Goal: Find specific page/section: Find specific page/section

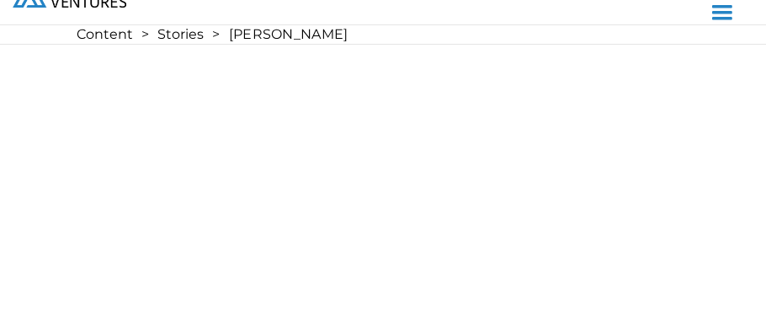
scroll to position [3, 0]
click at [720, 17] on div "menu" at bounding box center [722, 13] width 32 height 32
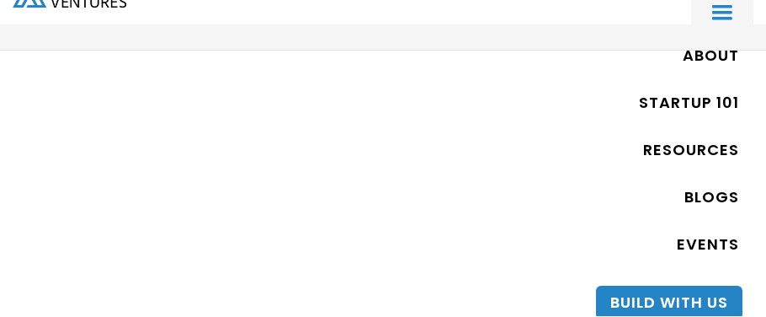
click at [506, 17] on div at bounding box center [383, 13] width 741 height 66
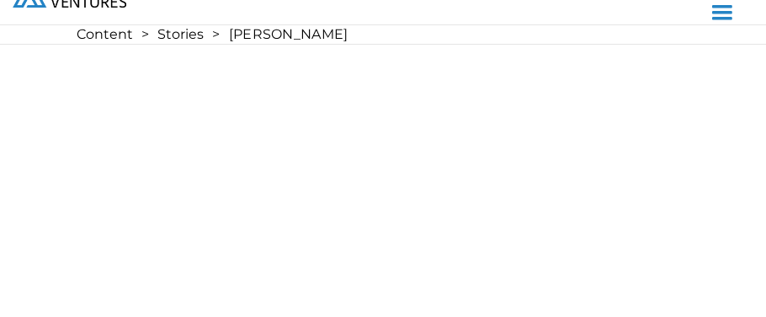
scroll to position [0, 0]
click at [712, 14] on div "menu" at bounding box center [722, 13] width 32 height 32
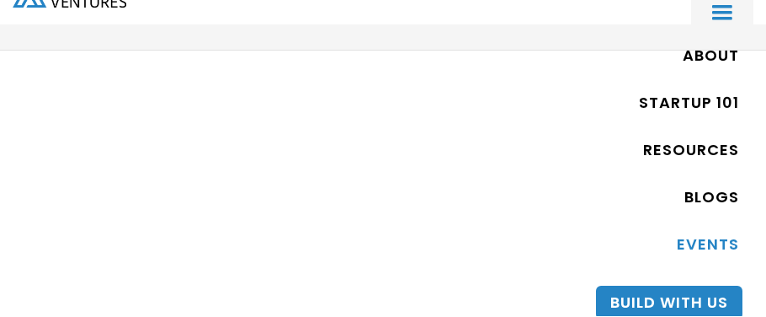
click at [695, 236] on link "EVENTS" at bounding box center [708, 245] width 62 height 39
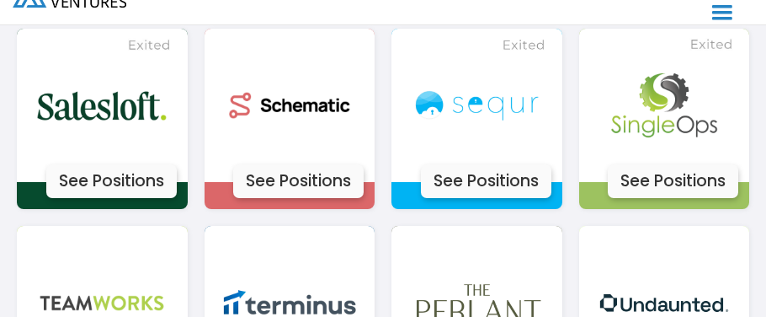
scroll to position [5757, 0]
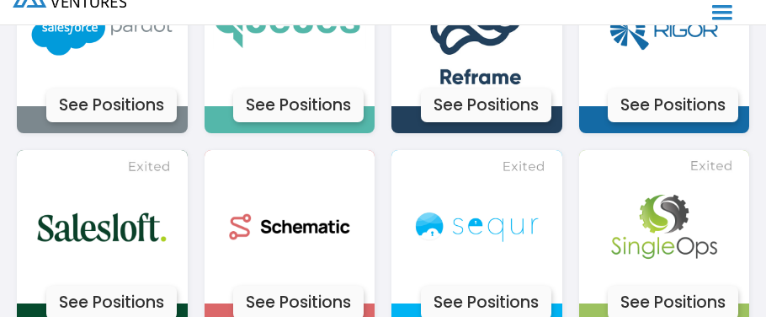
scroll to position [5572, 0]
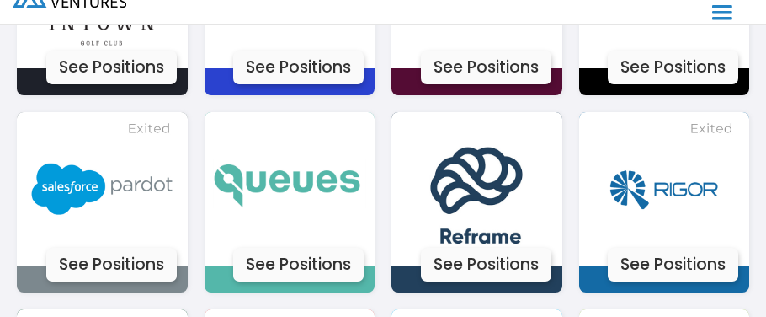
scroll to position [5437, 0]
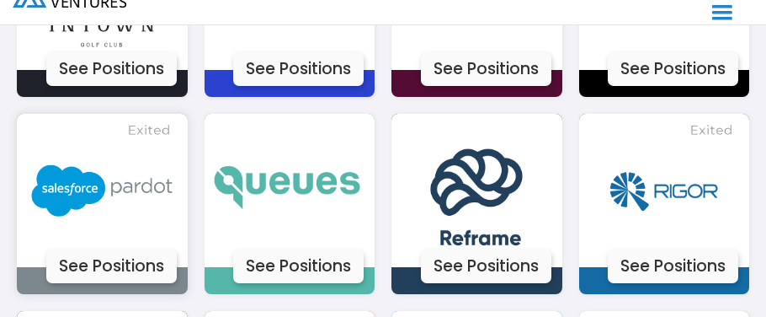
click at [136, 249] on div "See Positions" at bounding box center [111, 266] width 131 height 34
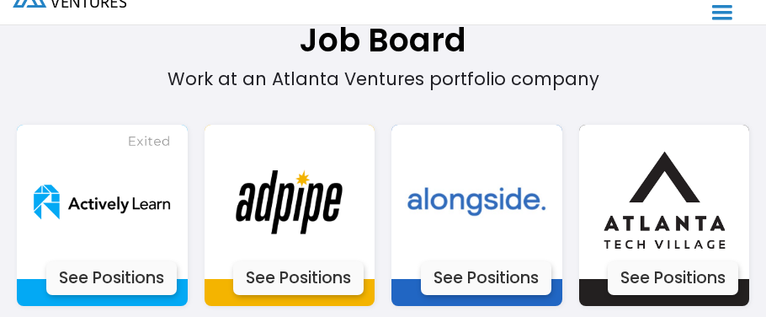
scroll to position [4229, 0]
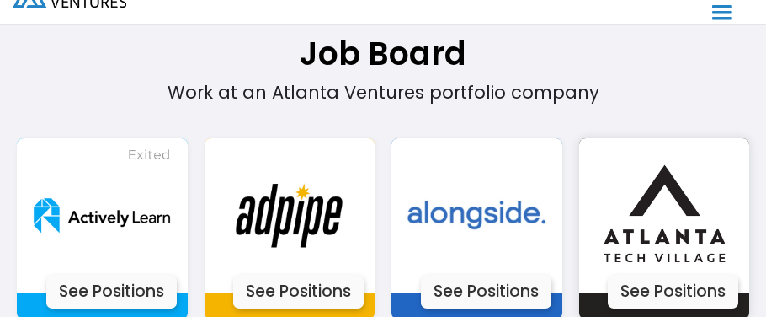
click at [686, 275] on div "See Positions" at bounding box center [673, 292] width 131 height 34
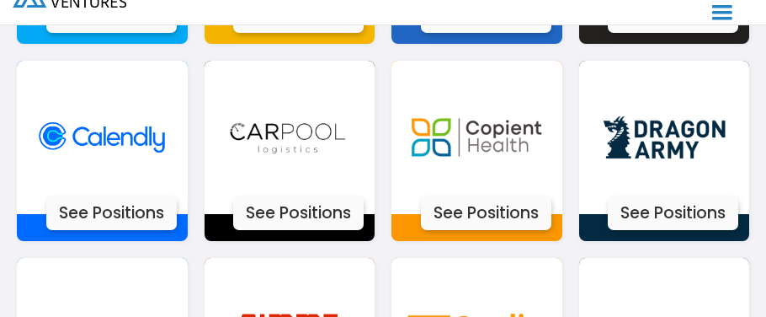
scroll to position [4400, 0]
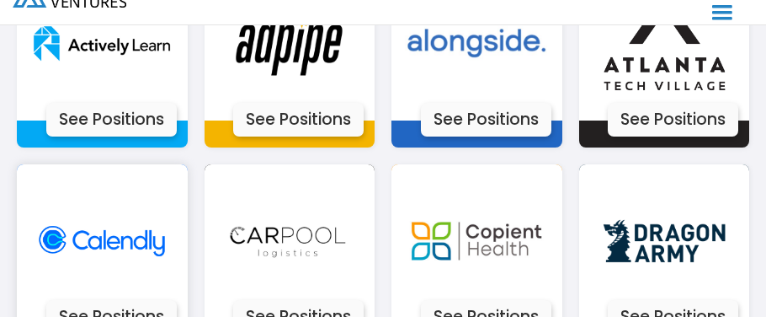
click at [105, 300] on div "See Positions" at bounding box center [111, 317] width 131 height 34
click at [337, 300] on div "See Positions" at bounding box center [298, 317] width 131 height 34
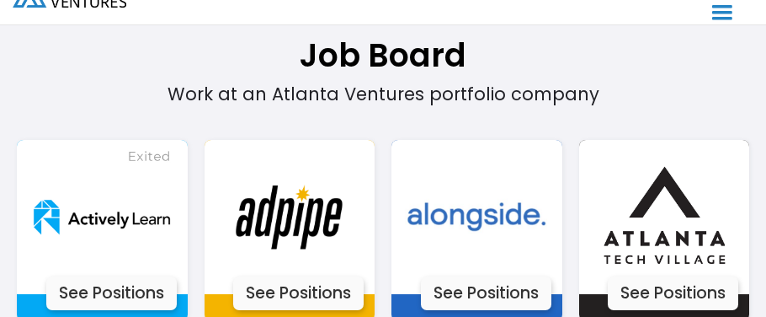
scroll to position [4240, 0]
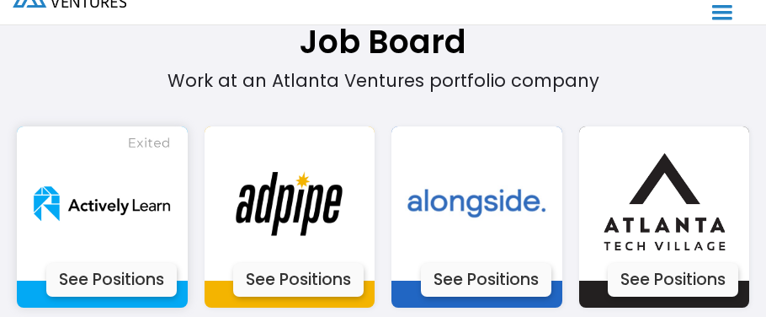
click at [109, 263] on div "See Positions" at bounding box center [111, 280] width 131 height 34
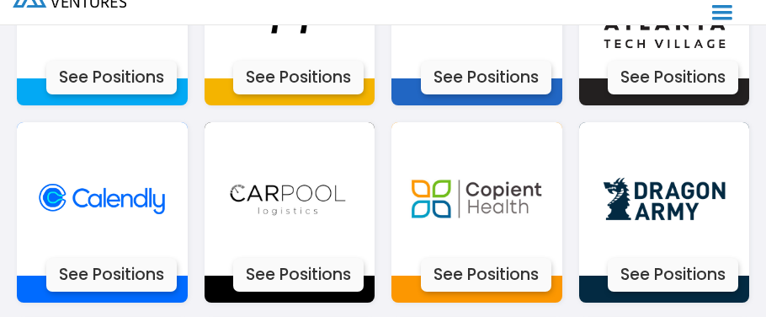
scroll to position [4476, 0]
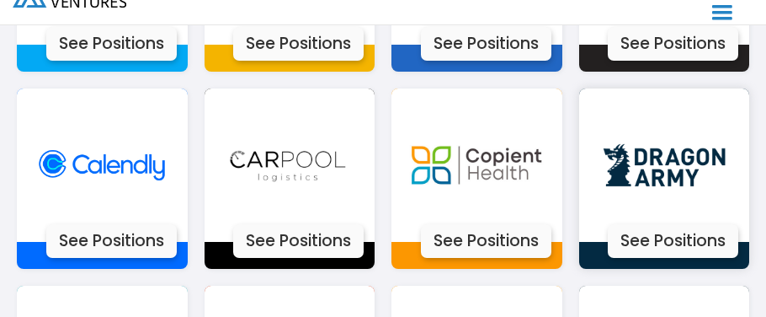
click at [668, 224] on div "See Positions" at bounding box center [673, 241] width 131 height 34
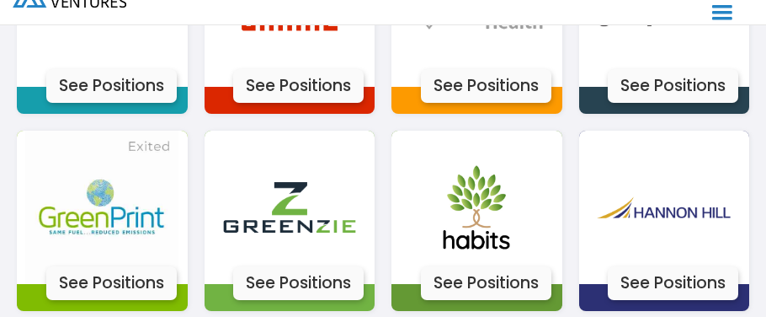
scroll to position [4841, 0]
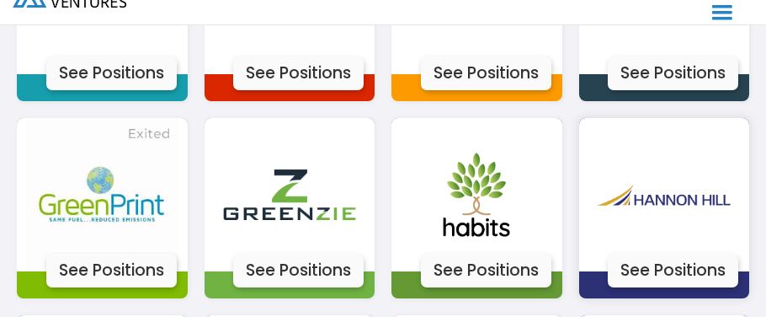
click at [683, 253] on div "See Positions" at bounding box center [673, 270] width 131 height 34
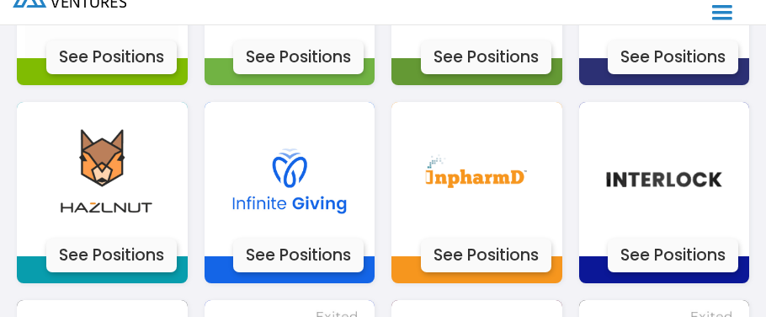
scroll to position [5067, 0]
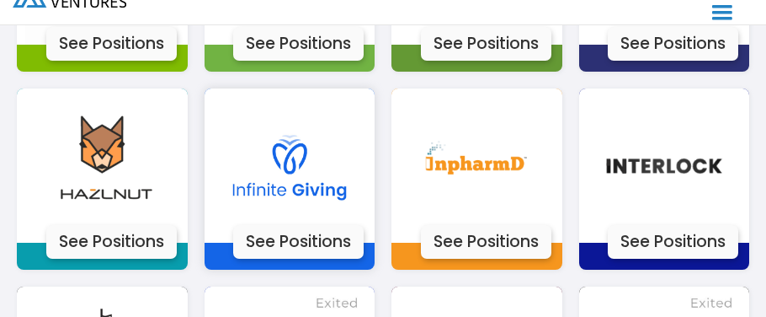
click at [298, 225] on div "See Positions" at bounding box center [298, 242] width 131 height 34
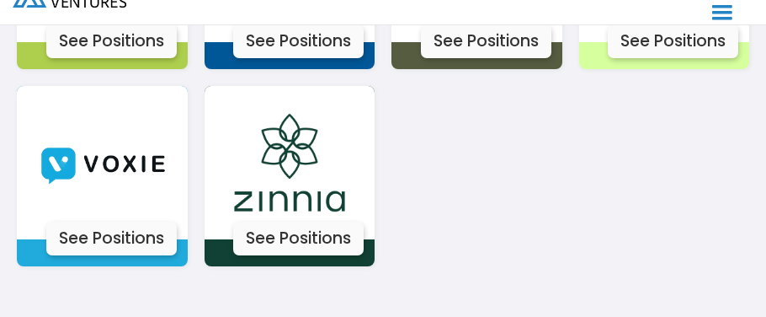
scroll to position [6018, 0]
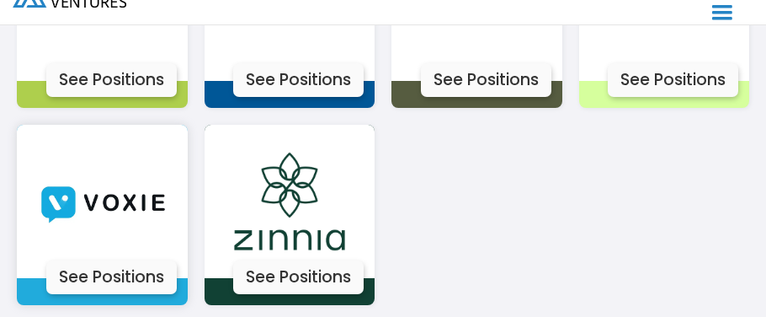
click at [150, 260] on div "See Positions" at bounding box center [111, 277] width 131 height 34
click at [296, 260] on div "See Positions" at bounding box center [298, 277] width 131 height 34
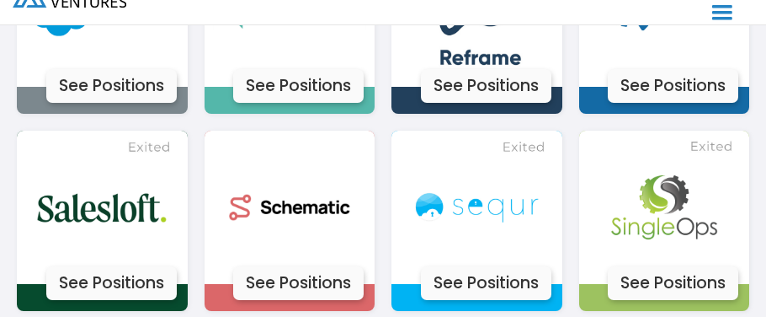
scroll to position [5614, 0]
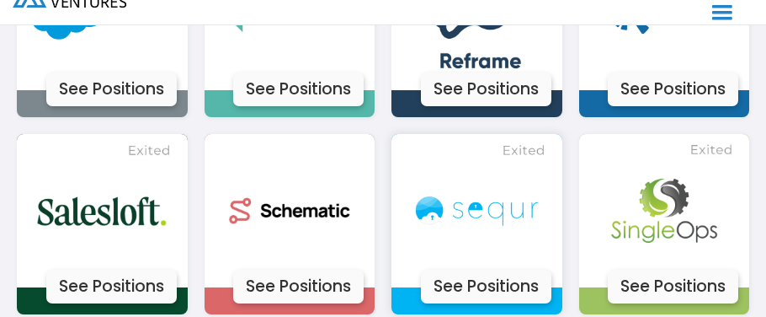
click at [449, 269] on div "See Positions" at bounding box center [486, 286] width 131 height 34
